Goal: Task Accomplishment & Management: Use online tool/utility

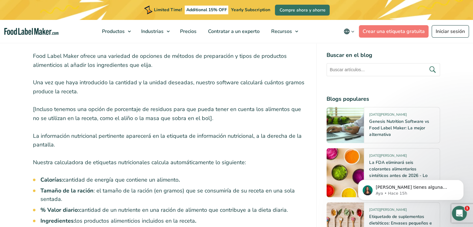
scroll to position [777, 0]
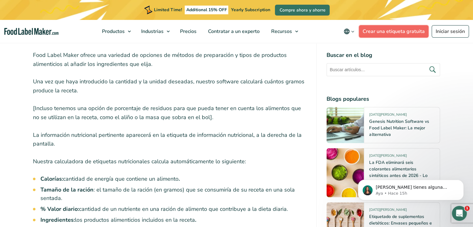
click at [401, 35] on link "Crear una etiqueta gratuita" at bounding box center [394, 31] width 70 height 12
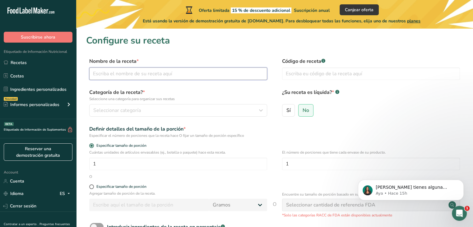
click at [110, 78] on input "text" at bounding box center [178, 74] width 178 height 12
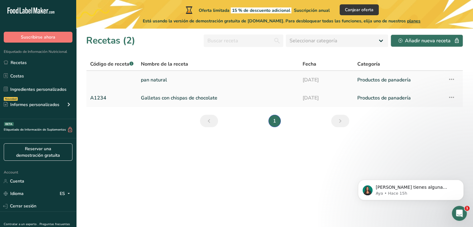
click at [176, 80] on link "pan natural" at bounding box center [218, 79] width 154 height 13
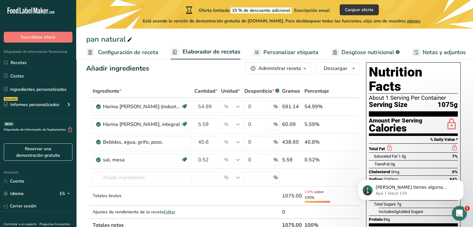
scroll to position [11, 0]
click at [211, 107] on input "54.99" at bounding box center [207, 107] width 24 height 12
type input "5"
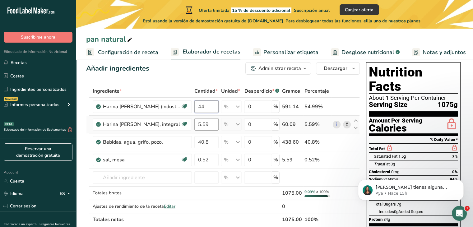
type input "44"
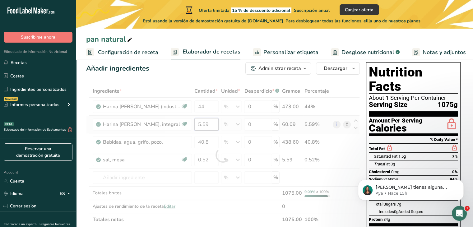
click at [210, 122] on div "Ingrediente * Cantidad * Unidad * Desperdicio * .a-a{fill:#347362;}.b-a{fill:#f…" at bounding box center [223, 156] width 274 height 142
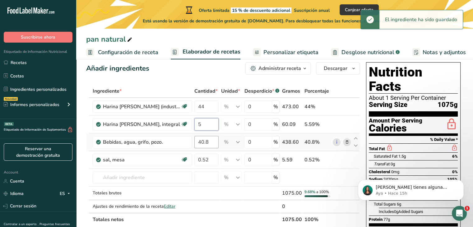
type input "5"
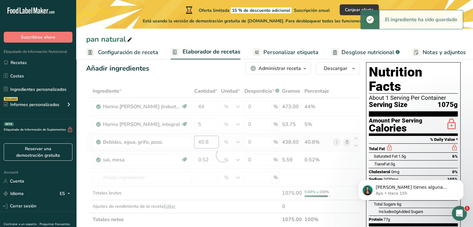
click at [214, 142] on div "Ingrediente * Cantidad * Unidad * Desperdicio * .a-a{fill:#347362;}.b-a{fill:#f…" at bounding box center [223, 156] width 274 height 142
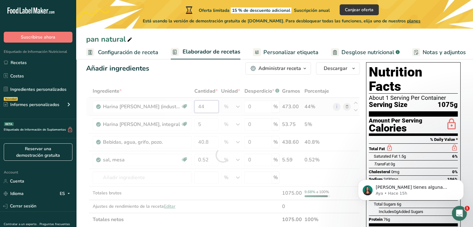
click at [209, 103] on div "Ingrediente * Cantidad * Unidad * Desperdicio * .a-a{fill:#347362;}.b-a{fill:#f…" at bounding box center [223, 156] width 274 height 142
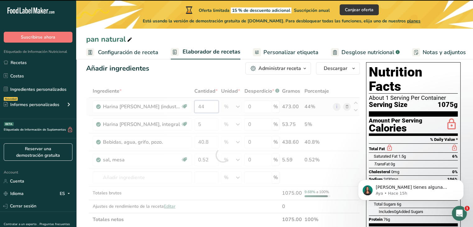
type input "4"
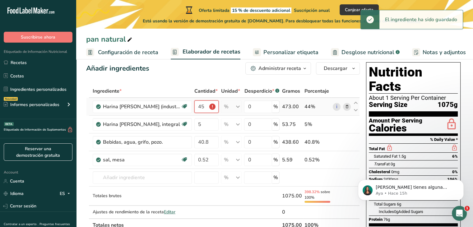
scroll to position [0, 0]
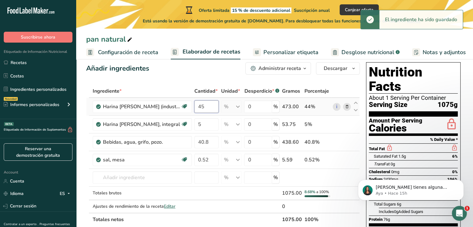
type input "4"
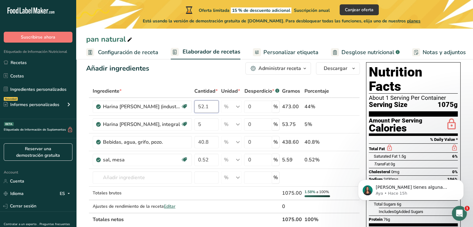
type input "52.1"
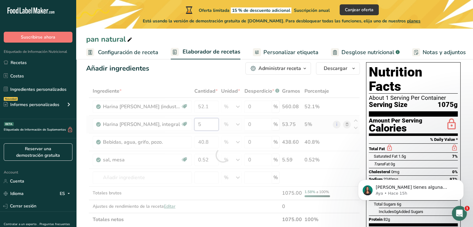
click at [205, 122] on div "Ingrediente * Cantidad * Unidad * Desperdicio * .a-a{fill:#347362;}.b-a{fill:#f…" at bounding box center [223, 156] width 274 height 142
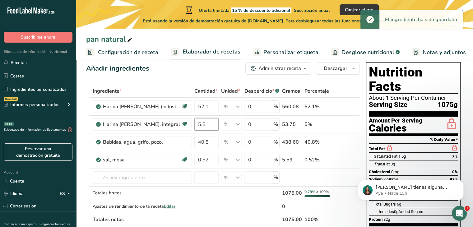
type input "5.8"
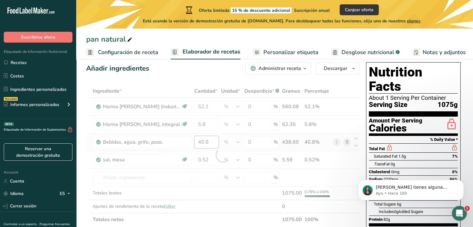
click at [210, 144] on div "Ingrediente * Cantidad * Unidad * Desperdicio * .a-a{fill:#347362;}.b-a{fill:#f…" at bounding box center [223, 156] width 274 height 142
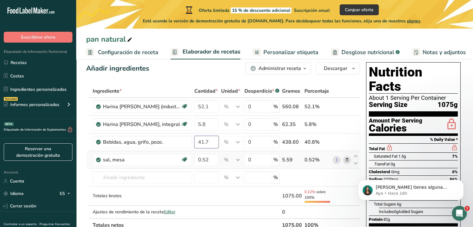
type input "41.7"
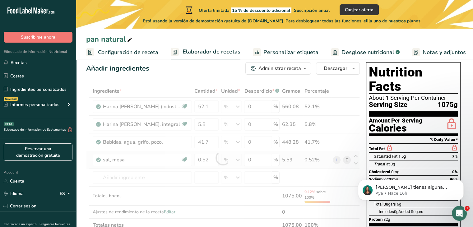
click at [221, 155] on div "Ingrediente * Cantidad * Unidad * Desperdicio * .a-a{fill:#347362;}.b-a{fill:#f…" at bounding box center [223, 158] width 274 height 147
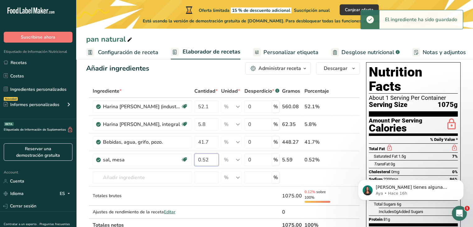
click at [212, 157] on input "0.52" at bounding box center [207, 160] width 24 height 12
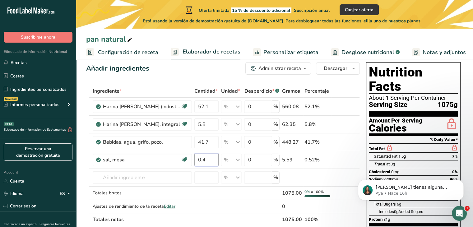
type input "0.4"
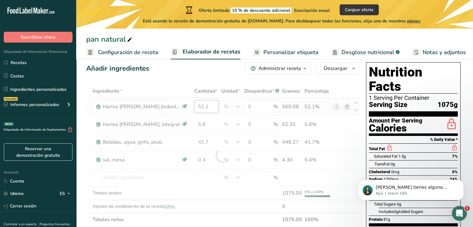
click at [208, 104] on div "Ingrediente * Cantidad * Unidad * Desperdicio * .a-a{fill:#347362;}.b-a{fill:#f…" at bounding box center [223, 156] width 274 height 142
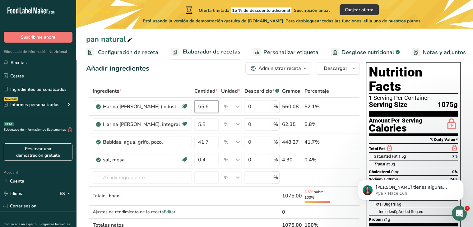
type input "55.6"
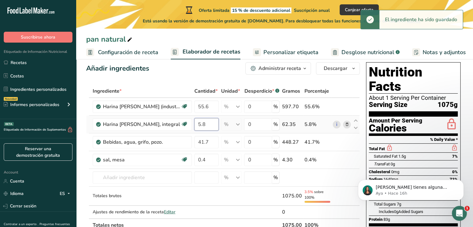
click at [210, 128] on div "Ingrediente * Cantidad * Unidad * Desperdicio * .a-a{fill:#347362;}.b-a{fill:#f…" at bounding box center [223, 158] width 274 height 147
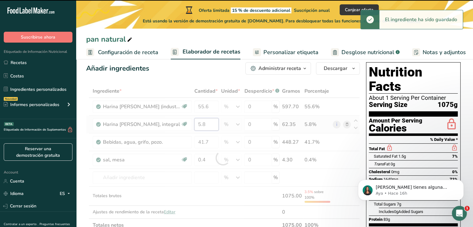
type input "5"
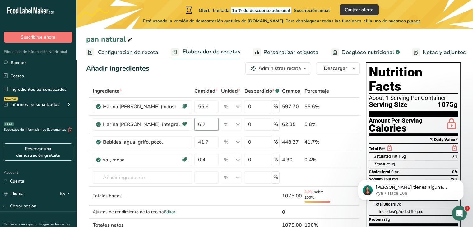
type input "6.2"
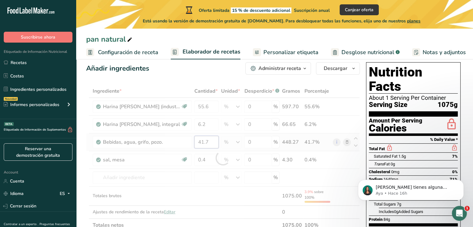
click at [214, 139] on div "Ingrediente * Cantidad * Unidad * Desperdicio * .a-a{fill:#347362;}.b-a{fill:#f…" at bounding box center [223, 158] width 274 height 147
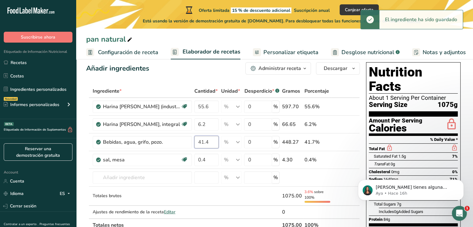
type input "41.4"
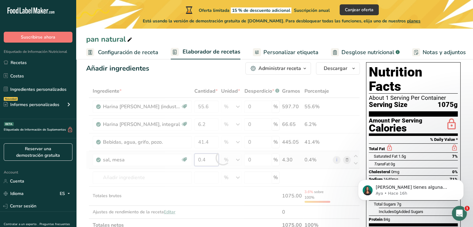
click at [207, 155] on div "Ingrediente * Cantidad * Unidad * Desperdicio * .a-a{fill:#347362;}.b-a{fill:#f…" at bounding box center [223, 158] width 274 height 147
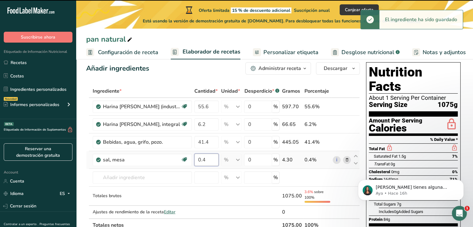
type input "0"
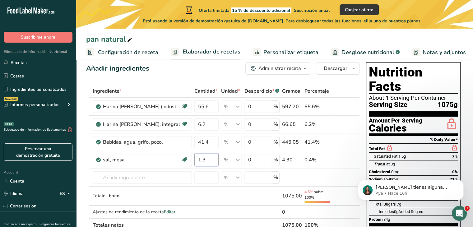
type input "1.3"
click at [208, 160] on input "1.3" at bounding box center [207, 160] width 24 height 12
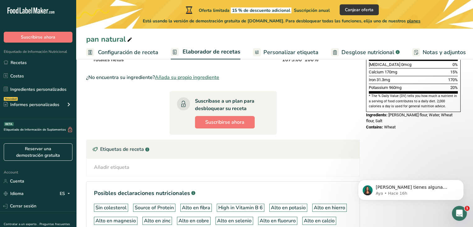
scroll to position [178, 0]
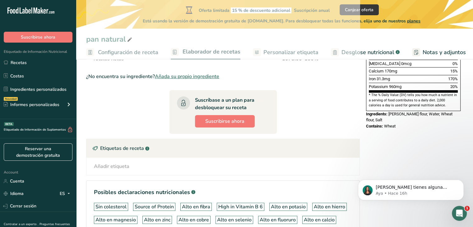
click at [116, 169] on div "Añadir etiqueta" at bounding box center [111, 166] width 35 height 7
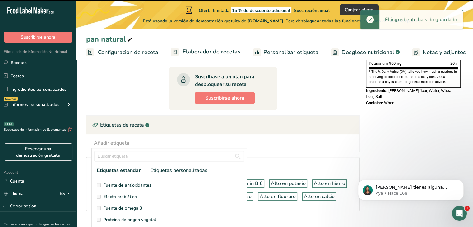
scroll to position [36, 0]
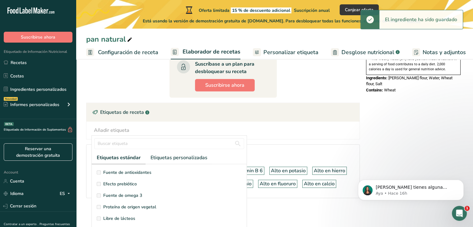
click at [85, 120] on section "Añadir ingredientes Administrar receta Eliminar receta Duplicar receta Escalar …" at bounding box center [274, 37] width 397 height 381
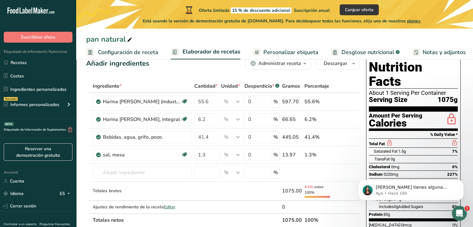
scroll to position [0, 0]
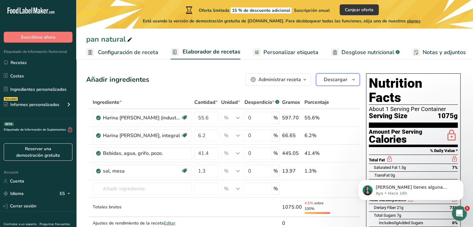
click at [339, 78] on span "Descargar" at bounding box center [336, 79] width 24 height 7
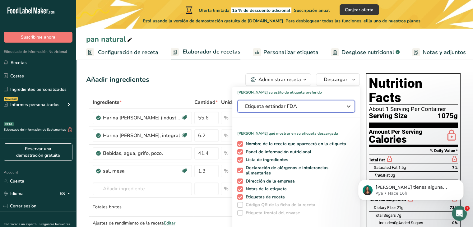
click at [309, 106] on span "Etiqueta estándar FDA" at bounding box center [291, 106] width 93 height 7
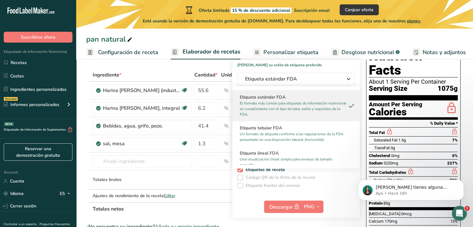
click at [301, 97] on h2 "Etiqueta estándar FDA" at bounding box center [296, 97] width 113 height 7
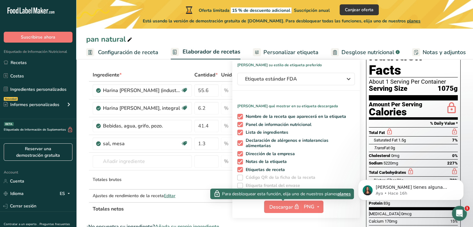
click at [344, 193] on span "planes" at bounding box center [344, 194] width 13 height 7
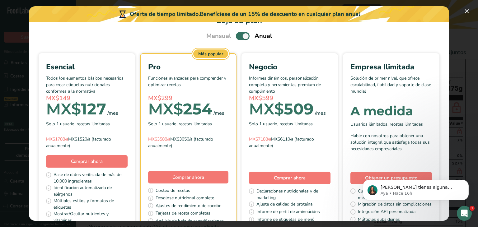
scroll to position [19, 0]
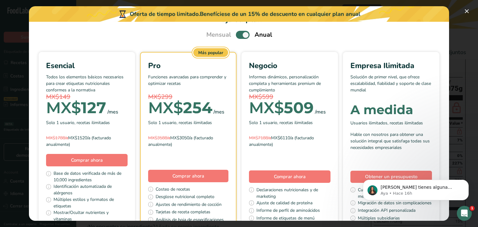
click at [81, 101] on span "MX$" at bounding box center [63, 107] width 35 height 19
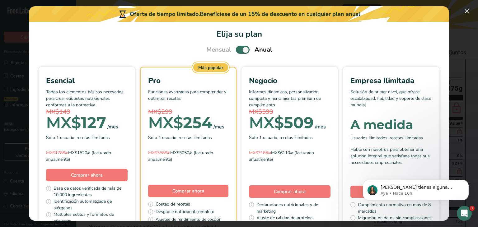
scroll to position [4, 0]
click at [241, 51] on span "Pick Your Pricing Plan Modal" at bounding box center [243, 50] width 14 height 8
click at [240, 51] on input "Pick Your Pricing Plan Modal" at bounding box center [238, 50] width 4 height 4
checkbox input "false"
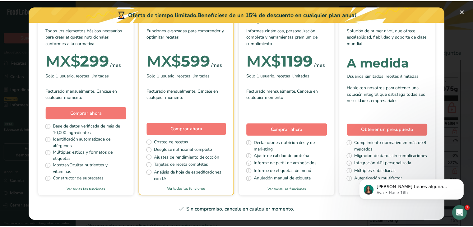
scroll to position [0, 0]
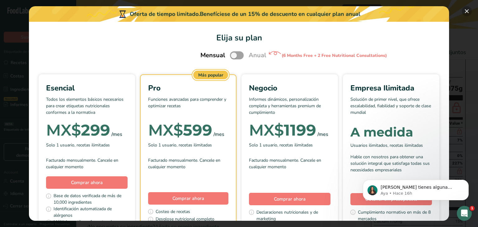
click at [465, 12] on button "Pick Your Pricing Plan Modal" at bounding box center [467, 11] width 10 height 10
